Goal: Check status

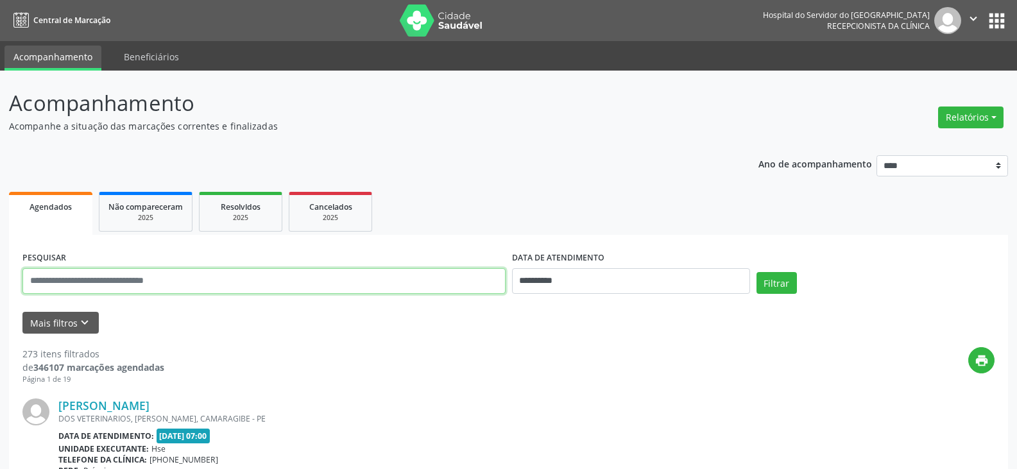
click at [225, 276] on input "text" at bounding box center [263, 281] width 483 height 26
type input "**********"
click at [756, 272] on button "Filtrar" at bounding box center [776, 283] width 40 height 22
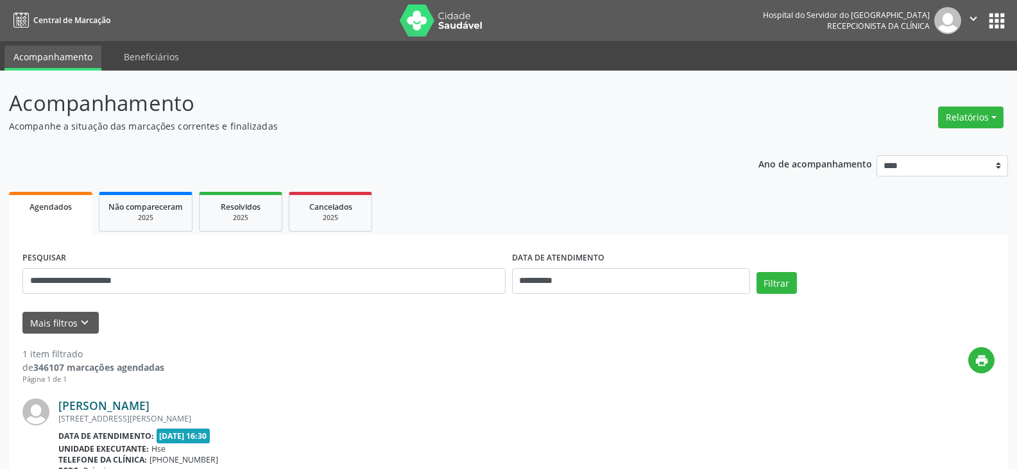
click at [149, 400] on link "Luciano Severino da Silva" at bounding box center [103, 405] width 91 height 14
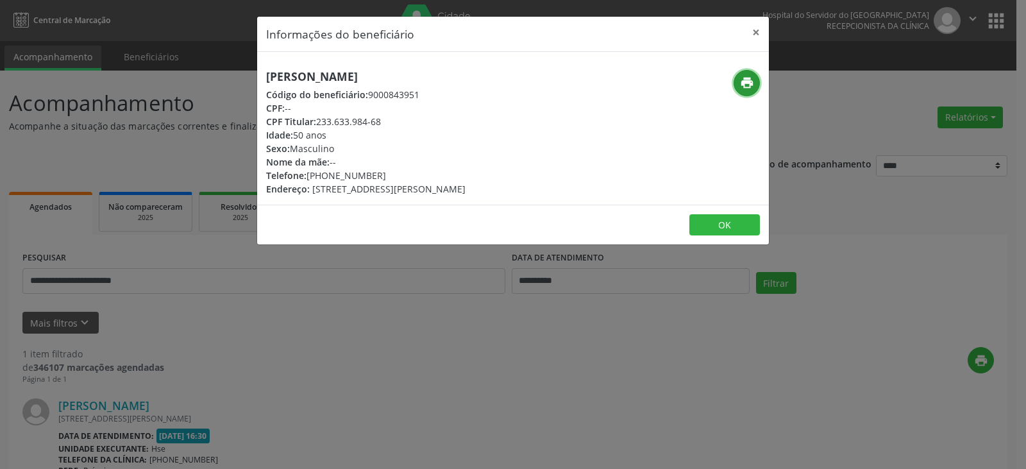
click at [738, 89] on button "print" at bounding box center [747, 83] width 26 height 26
click at [756, 32] on button "×" at bounding box center [756, 32] width 26 height 31
